Goal: Task Accomplishment & Management: Manage account settings

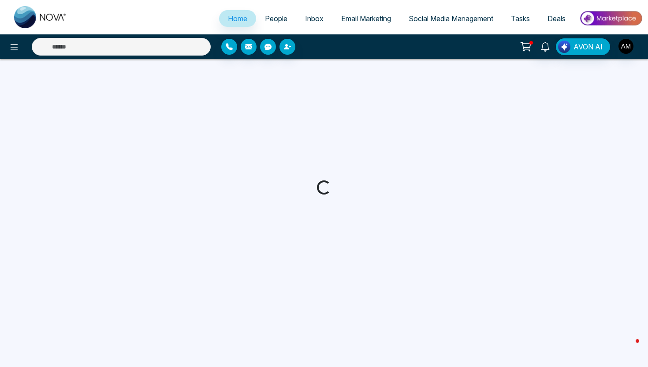
select select "*"
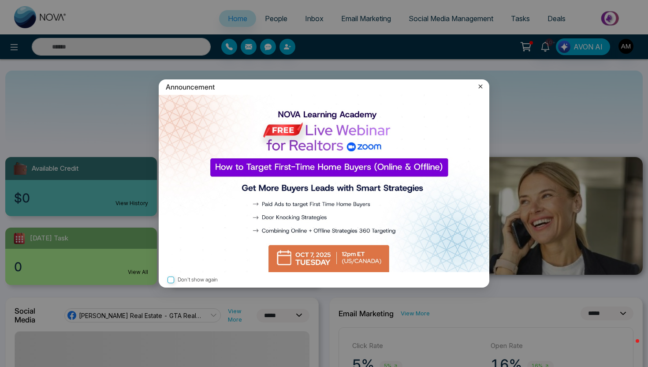
click at [479, 87] on icon at bounding box center [480, 86] width 9 height 9
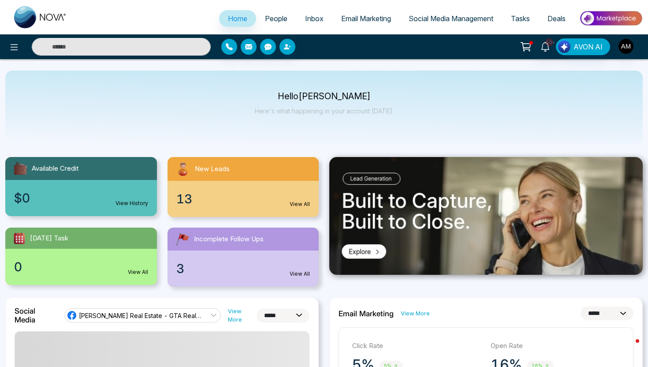
click at [265, 18] on span "People" at bounding box center [276, 18] width 22 height 9
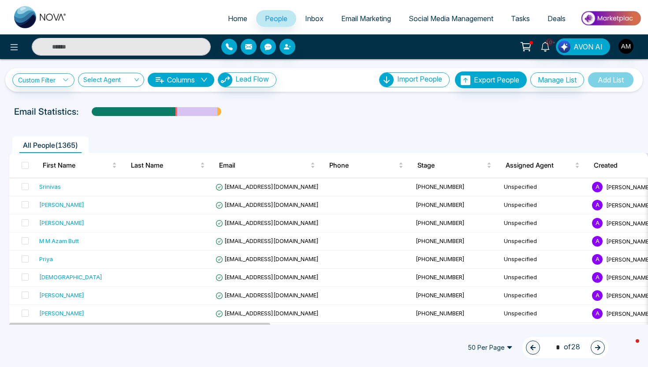
click at [314, 20] on span "Inbox" at bounding box center [314, 18] width 19 height 9
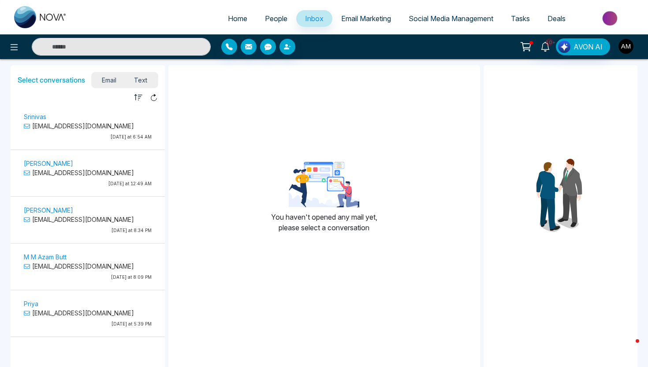
click at [628, 44] on img "button" at bounding box center [626, 46] width 15 height 15
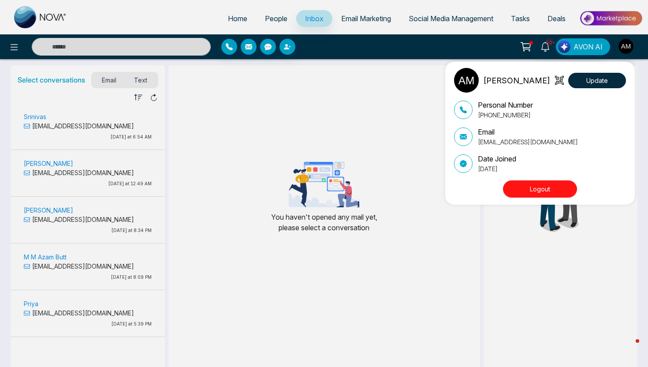
click at [544, 188] on button "Logout" at bounding box center [540, 188] width 74 height 17
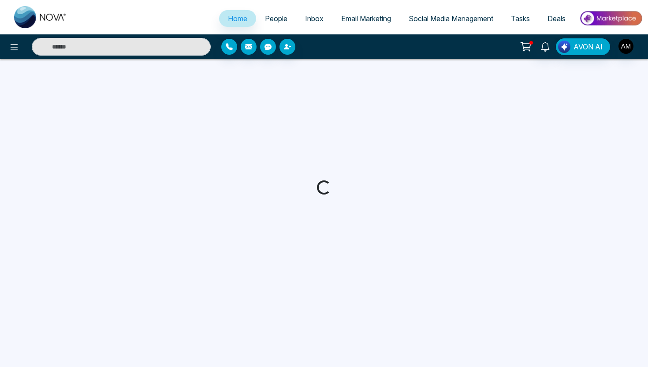
select select "*"
